Goal: Task Accomplishment & Management: Use online tool/utility

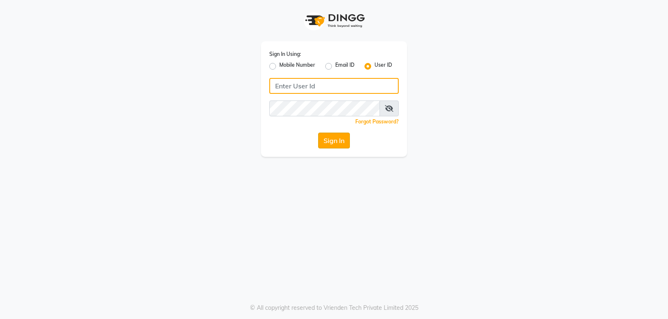
type input "[PERSON_NAME]@123"
click at [329, 146] on button "Sign In" at bounding box center [334, 141] width 32 height 16
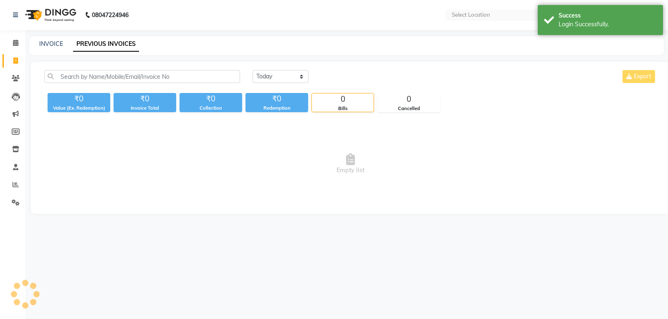
select select "en"
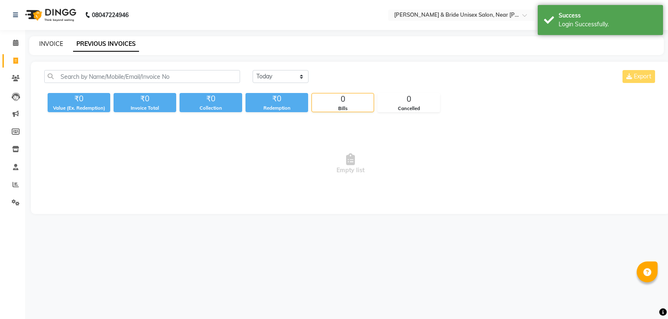
click at [49, 45] on link "INVOICE" at bounding box center [51, 44] width 24 height 8
select select "service"
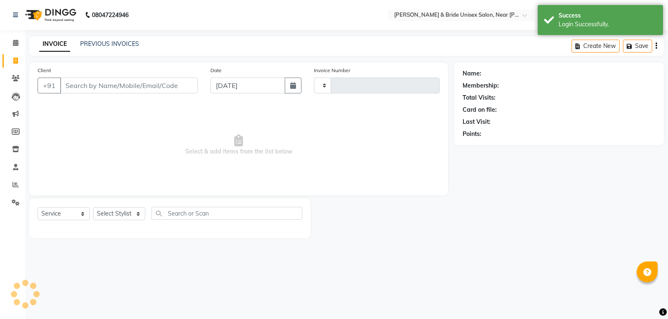
type input "1400"
select select "4118"
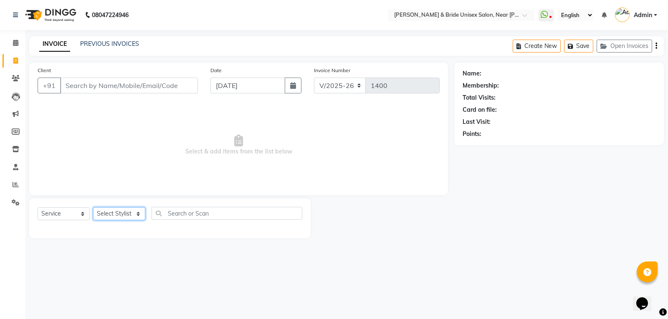
click at [128, 214] on select "Select Stylist chiku Front Desk guriya [PERSON_NAME][DATE] sunny [PERSON_NAME]" at bounding box center [119, 214] width 52 height 13
select select "44656"
click at [93, 208] on select "Select Stylist chiku Front Desk guriya [PERSON_NAME][DATE] sunny [PERSON_NAME]" at bounding box center [119, 214] width 52 height 13
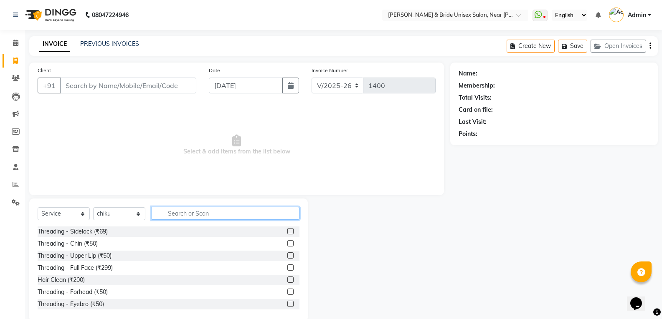
click at [194, 218] on input "text" at bounding box center [226, 213] width 148 height 13
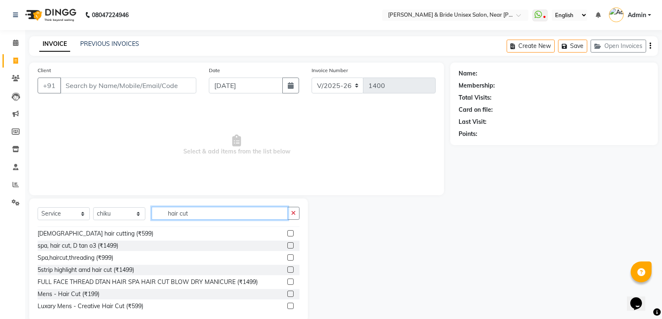
scroll to position [84, 0]
type input "hair cut"
click at [87, 293] on div "Mens - Hair Cut (₹199)" at bounding box center [69, 293] width 62 height 9
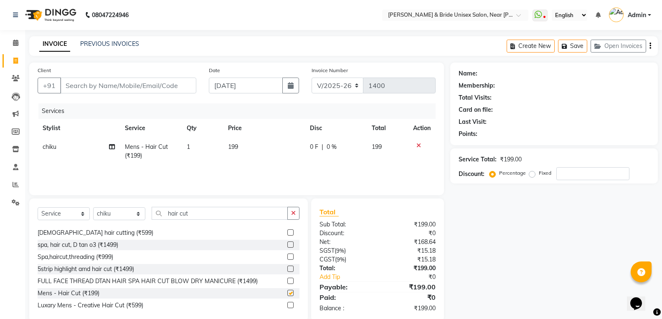
checkbox input "false"
click at [244, 146] on td "199" at bounding box center [264, 152] width 82 height 28
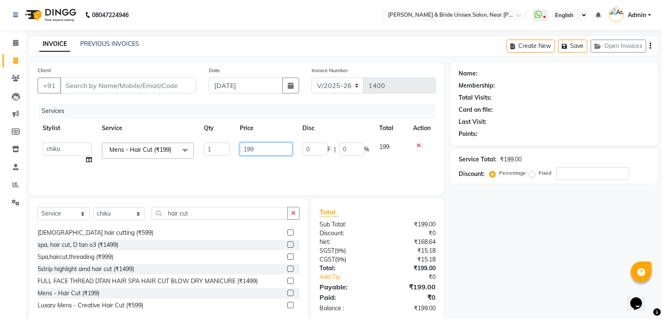
click at [259, 147] on input "199" at bounding box center [266, 149] width 52 height 13
type input "1"
type input "250"
click at [227, 210] on input "hair cut" at bounding box center [220, 213] width 136 height 13
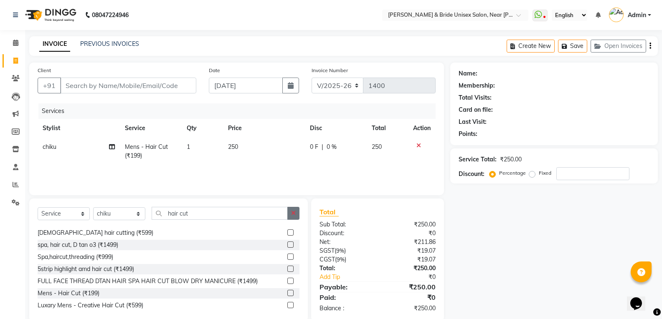
click at [292, 212] on icon "button" at bounding box center [293, 213] width 5 height 6
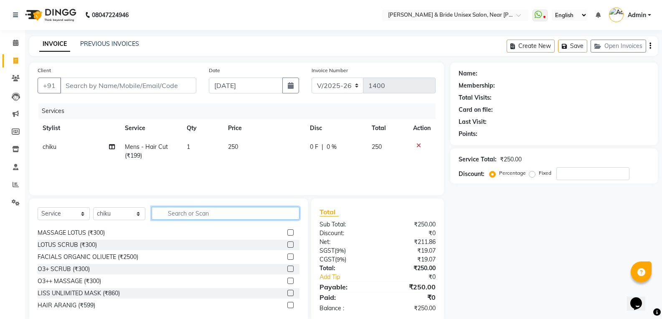
scroll to position [522, 0]
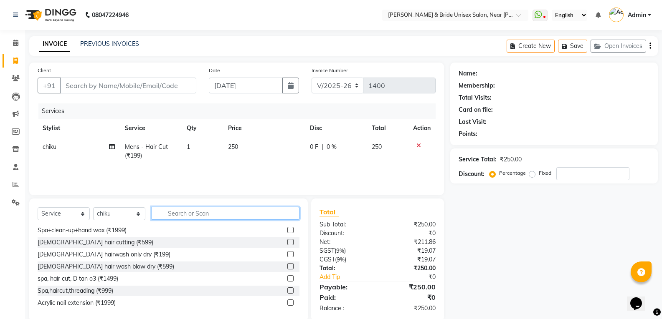
click at [274, 214] on input "text" at bounding box center [226, 213] width 148 height 13
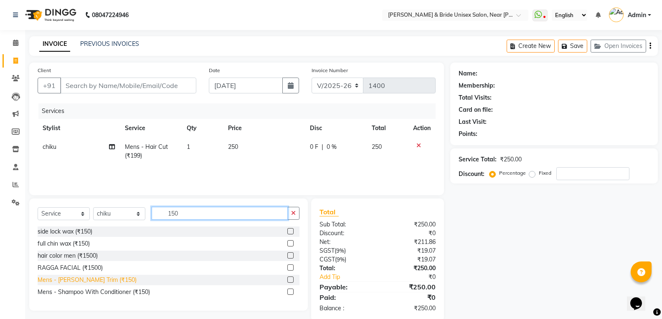
type input "150"
click at [97, 281] on div "Mens - [PERSON_NAME] Trim (₹150)" at bounding box center [87, 280] width 99 height 9
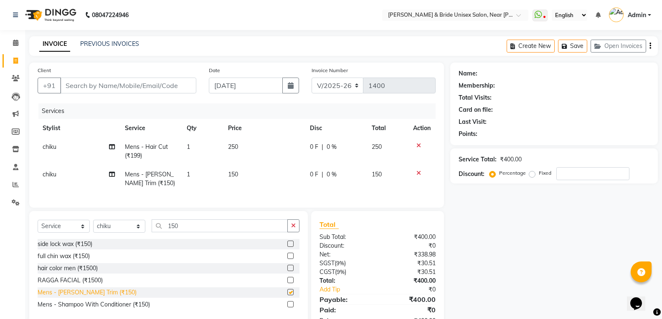
checkbox input "false"
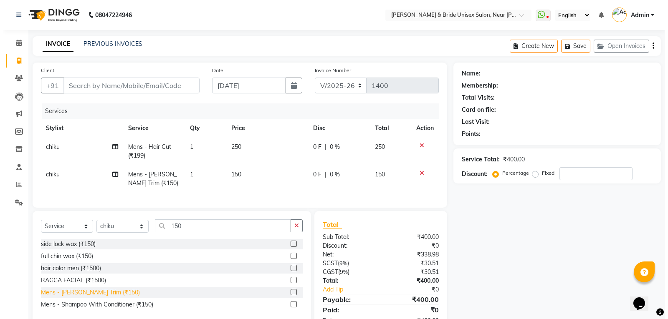
scroll to position [33, 0]
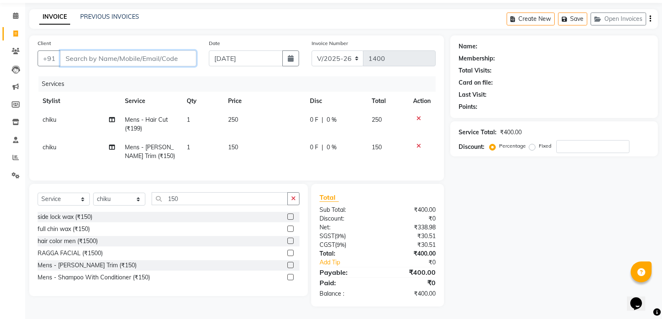
click at [83, 55] on input "Client" at bounding box center [128, 59] width 136 height 16
click at [134, 54] on input "Client" at bounding box center [128, 59] width 136 height 16
type input "9"
type input "0"
type input "9934686895"
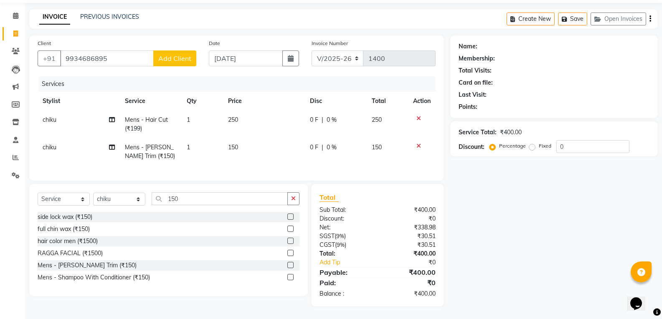
click at [170, 54] on span "Add Client" at bounding box center [174, 58] width 33 height 8
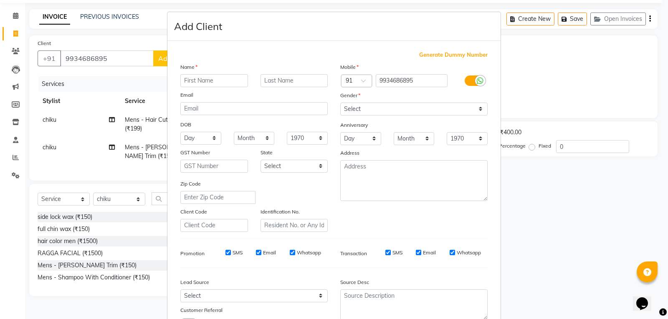
click at [194, 78] on input "text" at bounding box center [214, 80] width 68 height 13
type input "[PERSON_NAME]"
click at [364, 110] on select "Select [DEMOGRAPHIC_DATA] [DEMOGRAPHIC_DATA] Other Prefer Not To Say" at bounding box center [413, 109] width 147 height 13
select select "[DEMOGRAPHIC_DATA]"
click at [340, 103] on select "Select [DEMOGRAPHIC_DATA] [DEMOGRAPHIC_DATA] Other Prefer Not To Say" at bounding box center [413, 109] width 147 height 13
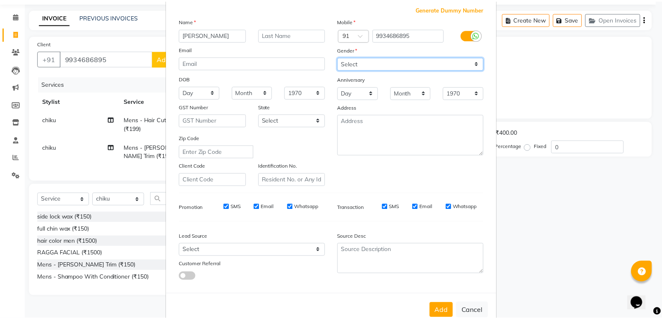
scroll to position [66, 0]
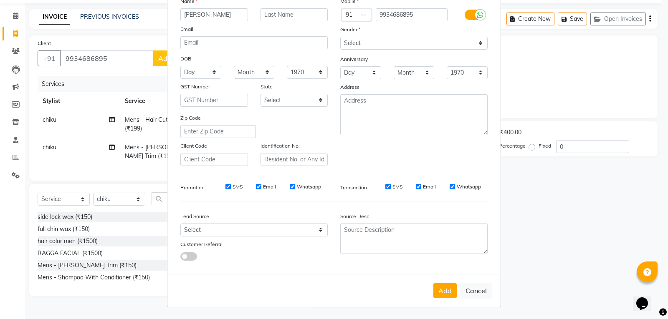
drag, startPoint x: 446, startPoint y: 289, endPoint x: 449, endPoint y: 285, distance: 4.8
click at [448, 286] on button "Add" at bounding box center [445, 291] width 23 height 15
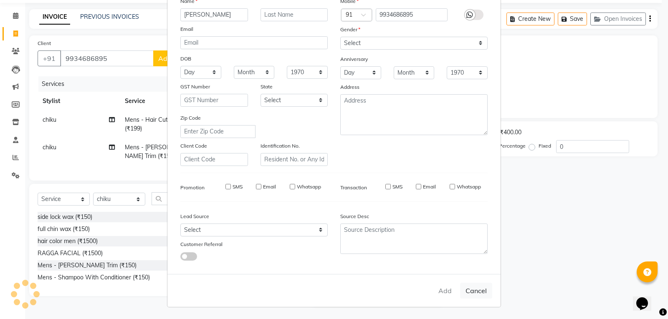
select select
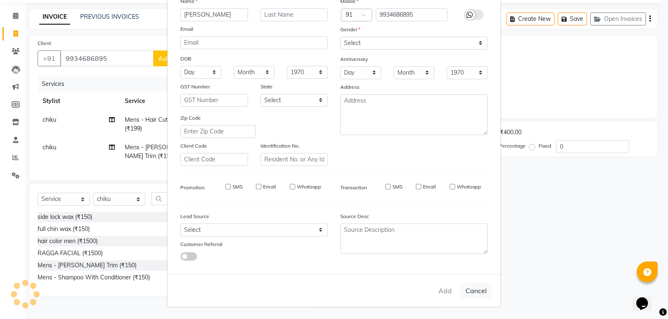
select select
checkbox input "false"
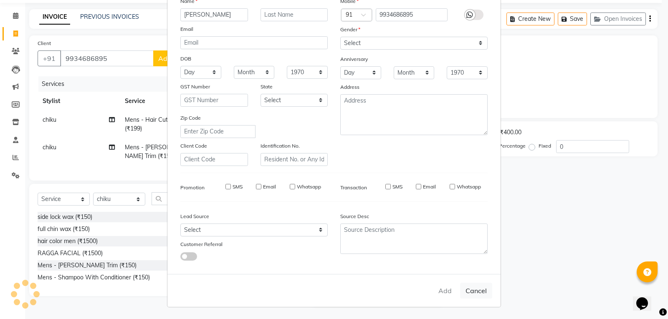
checkbox input "false"
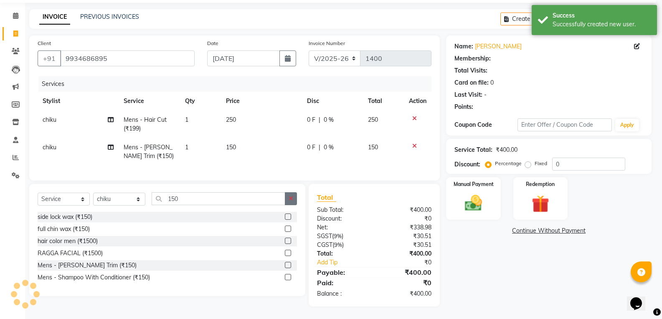
select select "1: Object"
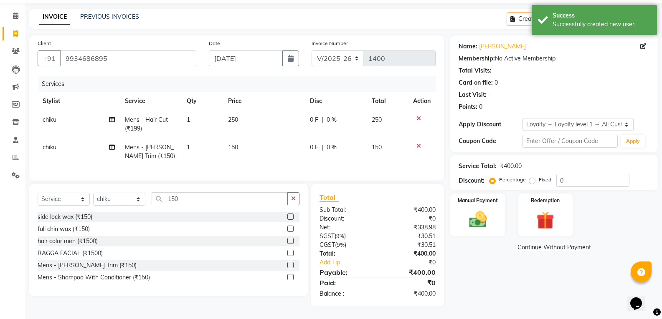
click at [464, 234] on div "Name: [PERSON_NAME] Membership: No Active Membership Total Visits: Card on file…" at bounding box center [557, 170] width 214 height 271
click at [484, 193] on div "Manual Payment" at bounding box center [477, 215] width 57 height 45
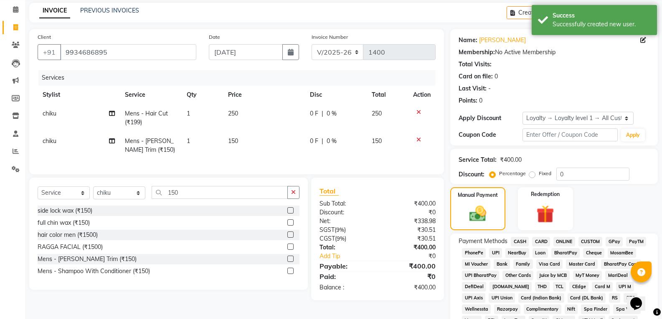
click at [528, 244] on span "CASH" at bounding box center [520, 242] width 18 height 10
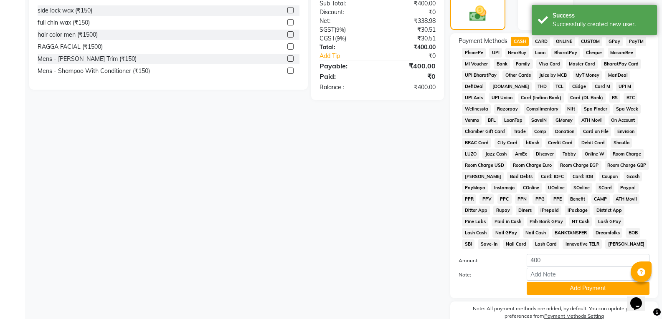
scroll to position [274, 0]
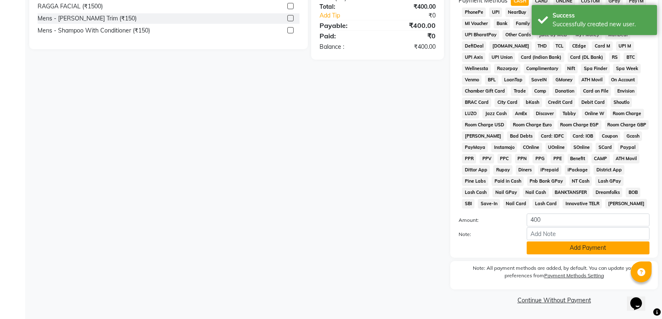
click at [571, 249] on button "Add Payment" at bounding box center [588, 248] width 123 height 13
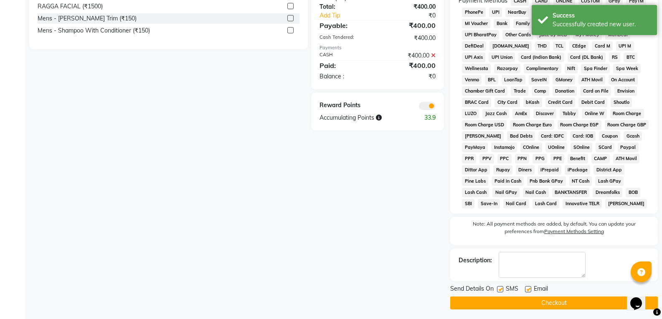
click at [571, 302] on button "Checkout" at bounding box center [554, 303] width 208 height 13
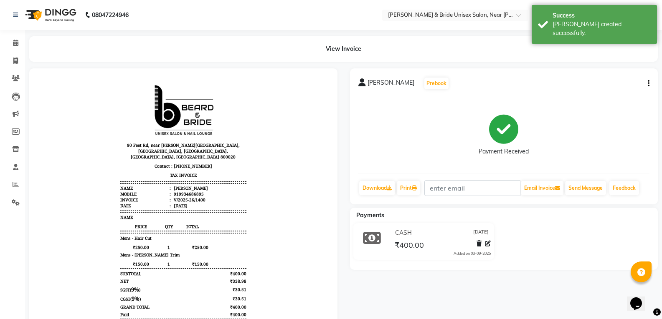
click at [541, 236] on div "CASH [DATE] ₹400.00 Added on [DATE]" at bounding box center [504, 243] width 321 height 40
click at [15, 61] on icon at bounding box center [15, 61] width 5 height 6
select select "service"
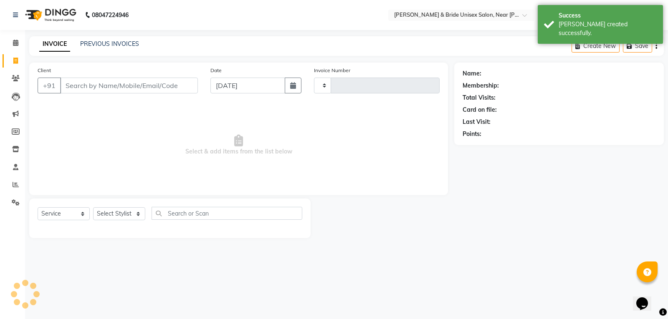
type input "1401"
select select "4118"
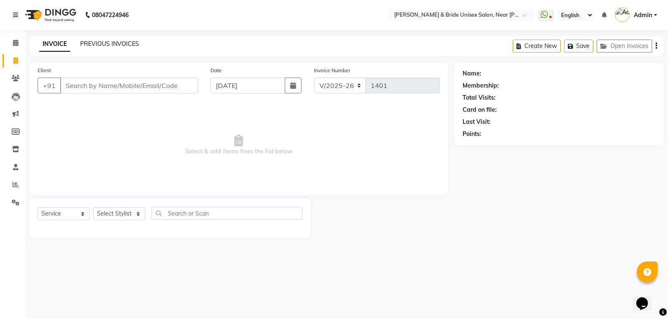
click at [107, 47] on link "PREVIOUS INVOICES" at bounding box center [109, 44] width 59 height 8
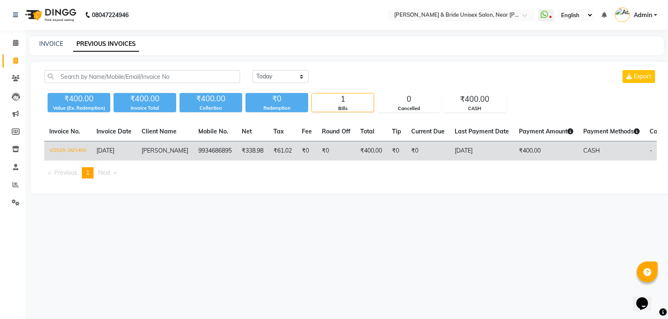
click at [167, 152] on td "[PERSON_NAME]" at bounding box center [165, 152] width 57 height 20
